Goal: Task Accomplishment & Management: Complete application form

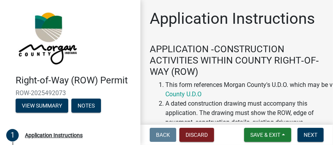
click at [197, 99] on li "A dated construction drawing must accompany this application. The drawing must …" at bounding box center [244, 136] width 158 height 75
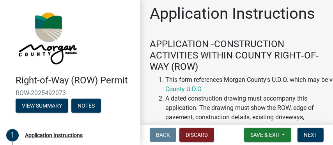
drag, startPoint x: 196, startPoint y: 99, endPoint x: 145, endPoint y: -29, distance: 137.7
click at [145, 0] on html "Internet Explorer does NOT work with GeoPermits. Get a new browser for more sec…" at bounding box center [166, 72] width 333 height 145
